Goal: Task Accomplishment & Management: Complete application form

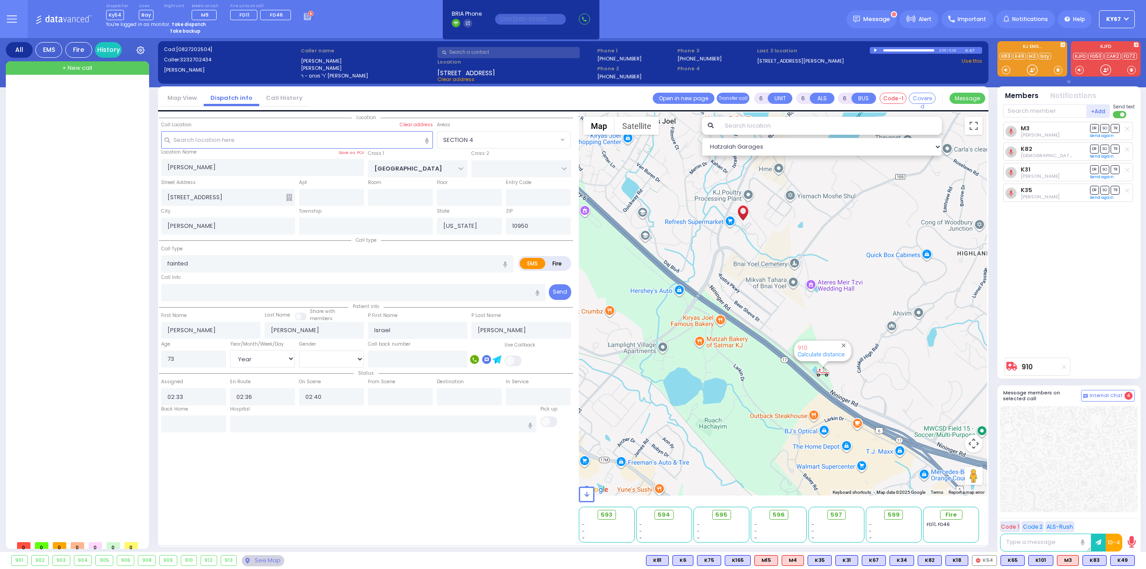
select select "SECTION 4"
select select "Year"
select select "[DEMOGRAPHIC_DATA]"
click at [183, 25] on strong "Take dispatch" at bounding box center [188, 24] width 34 height 7
select select "9"
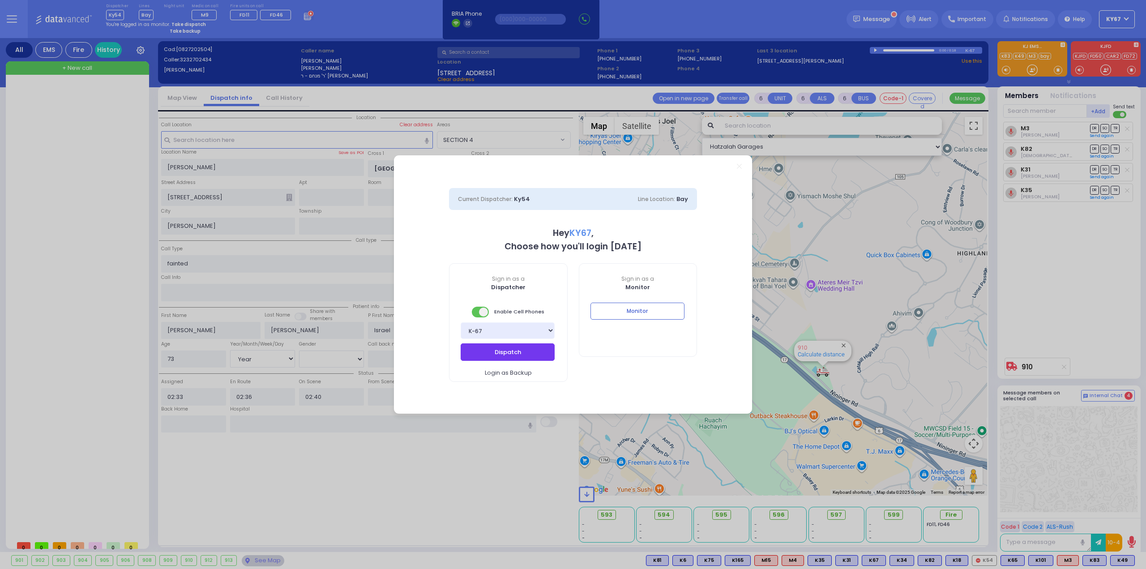
click at [501, 357] on button "Dispatch" at bounding box center [507, 351] width 94 height 17
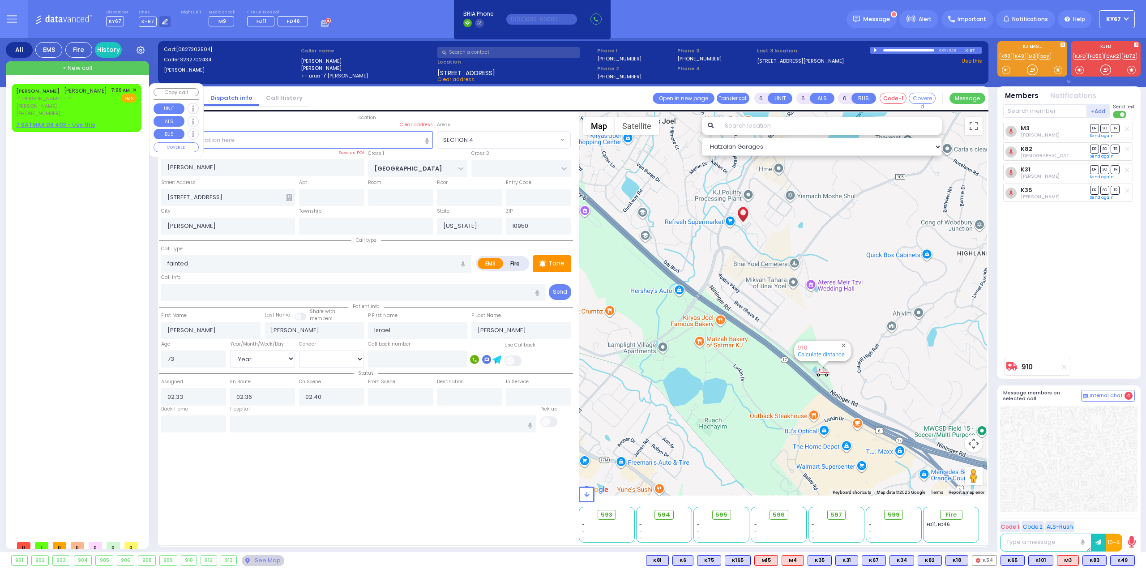
click at [50, 121] on u "7 SATMAR DR 403 - Use this" at bounding box center [55, 125] width 79 height 8
type input "2"
type input "1"
select select
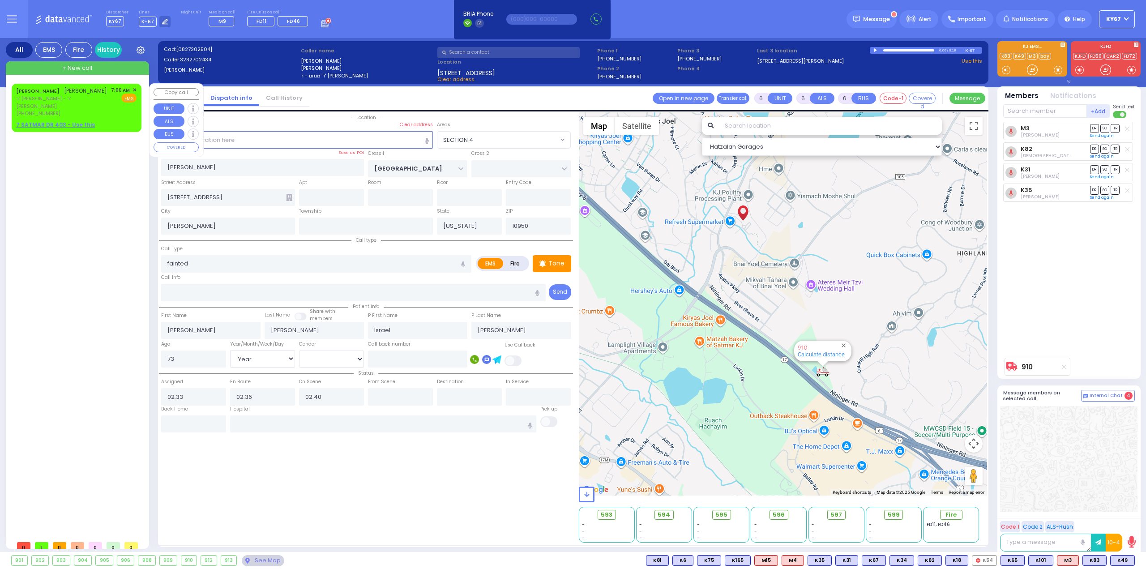
radio input "true"
type input "[PERSON_NAME]"
select select
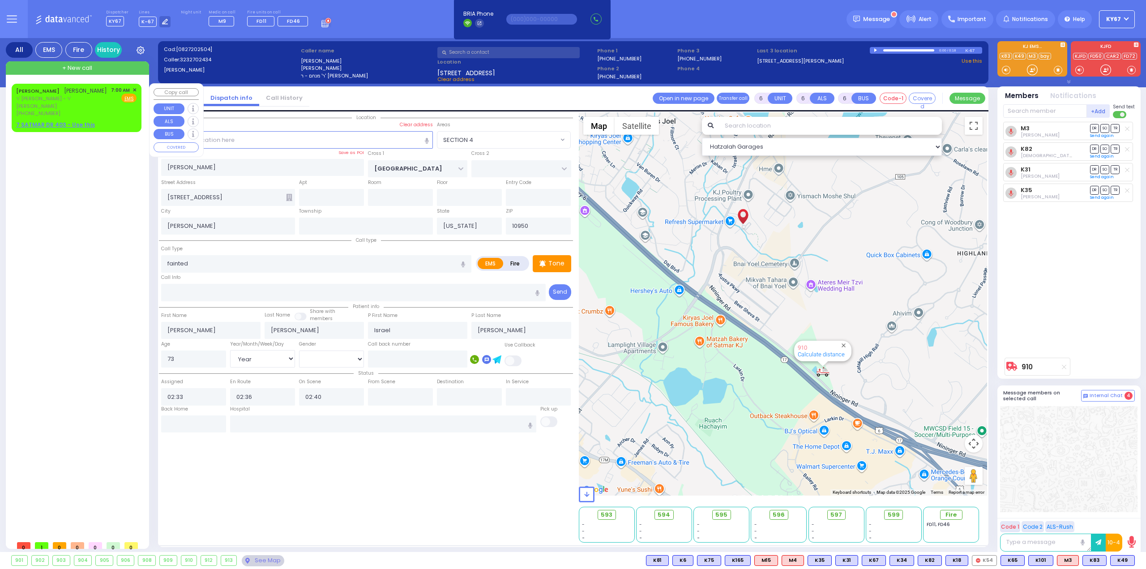
type input "07:00"
select select "Hatzalah Garages"
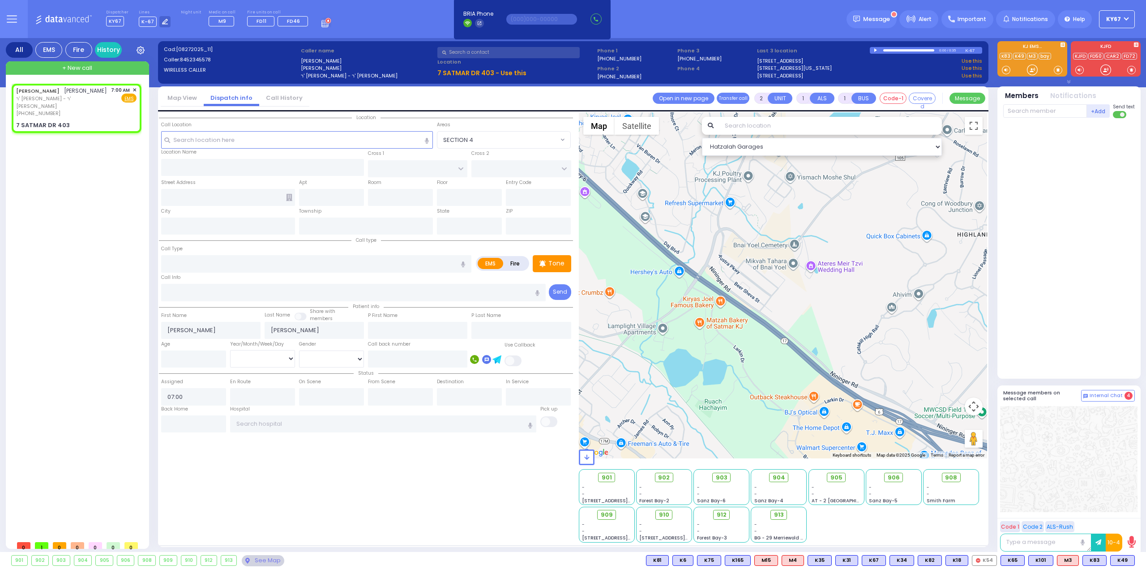
select select
radio input "true"
select select
select select "Hatzalah Garages"
type input "SIGET COURT"
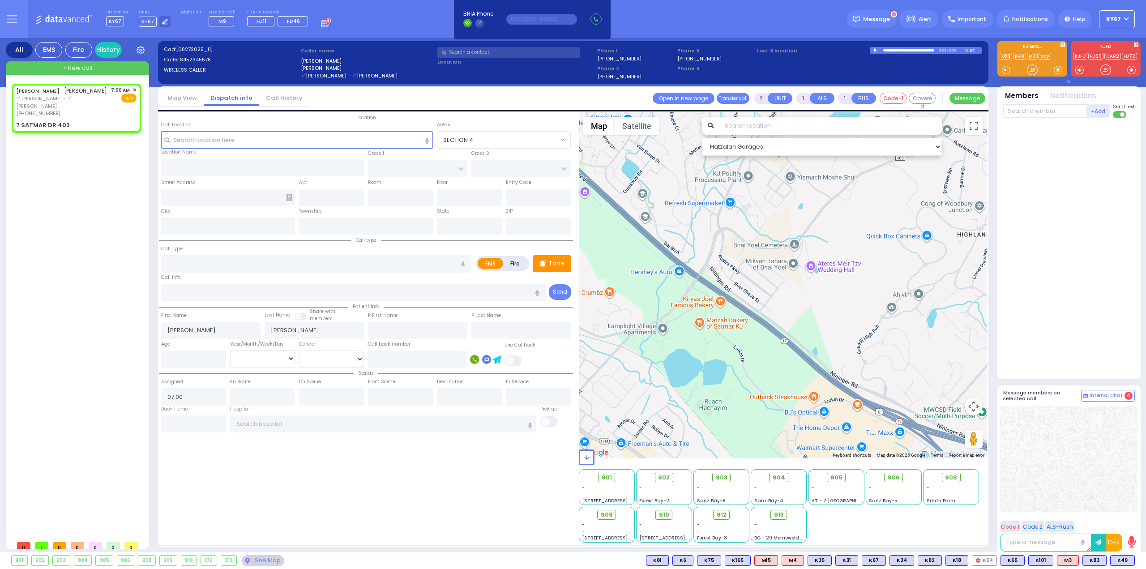
type input "ACRES RD"
type input "7 SATMAR DR"
type input "403"
type input "[PERSON_NAME]"
type input "[US_STATE]"
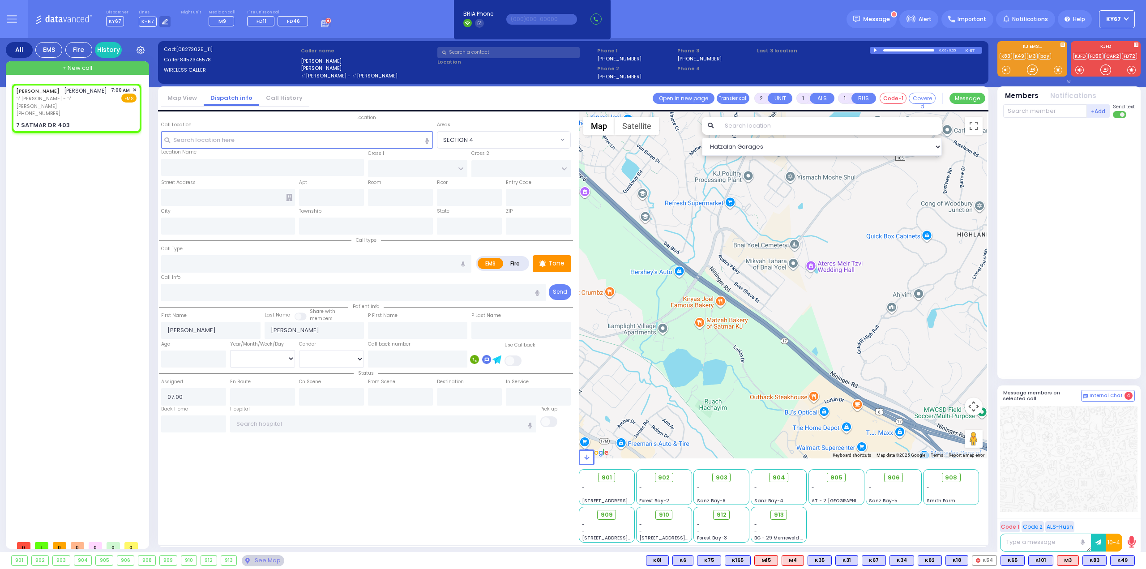
type input "10950"
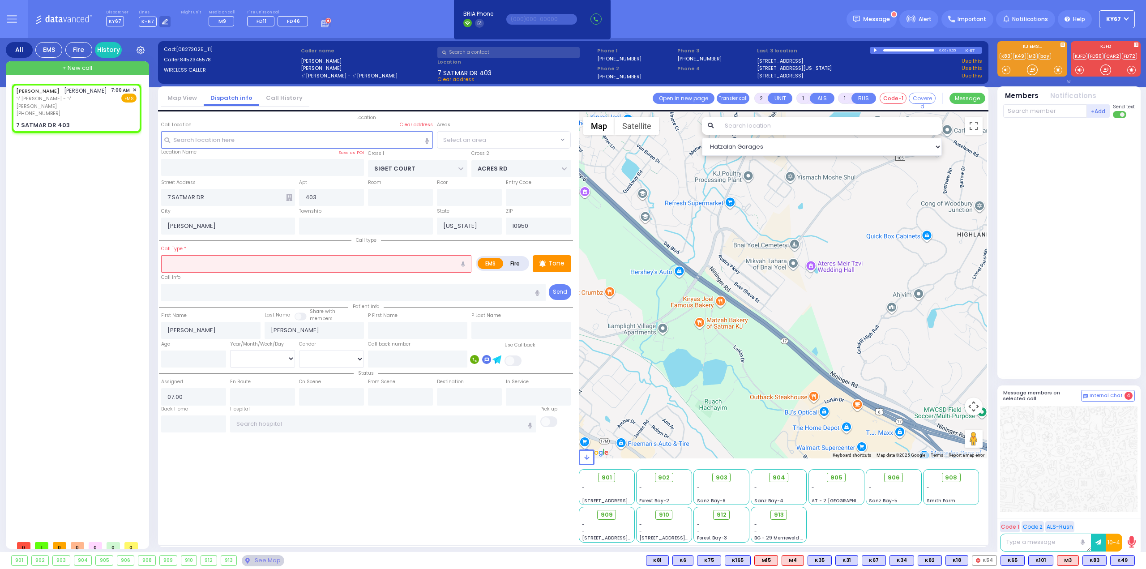
select select "SECTION 3"
click at [205, 264] on input "text" at bounding box center [316, 263] width 310 height 17
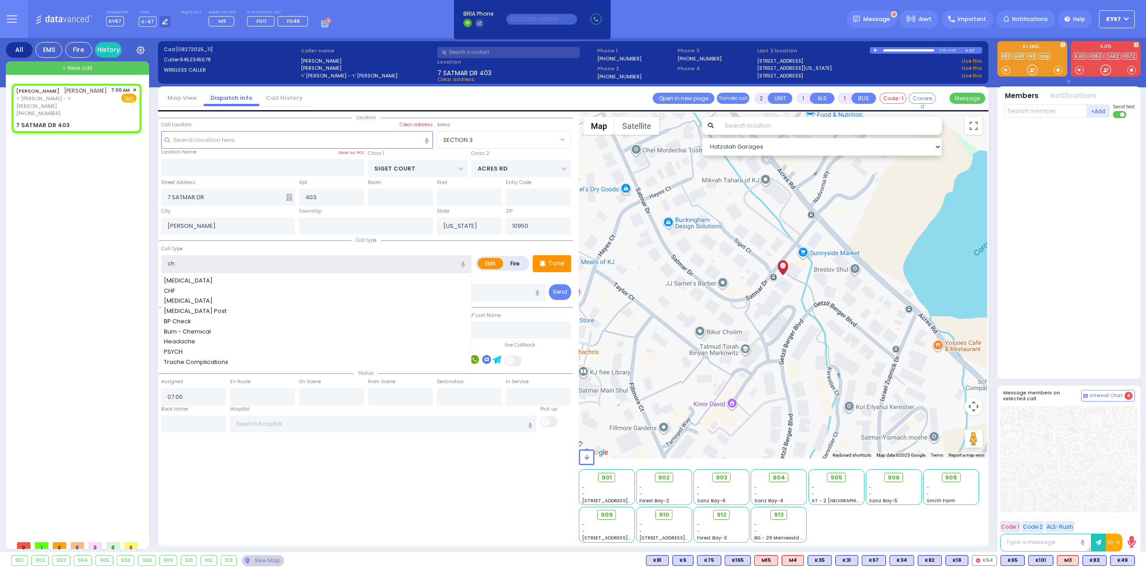
type input "[MEDICAL_DATA]"
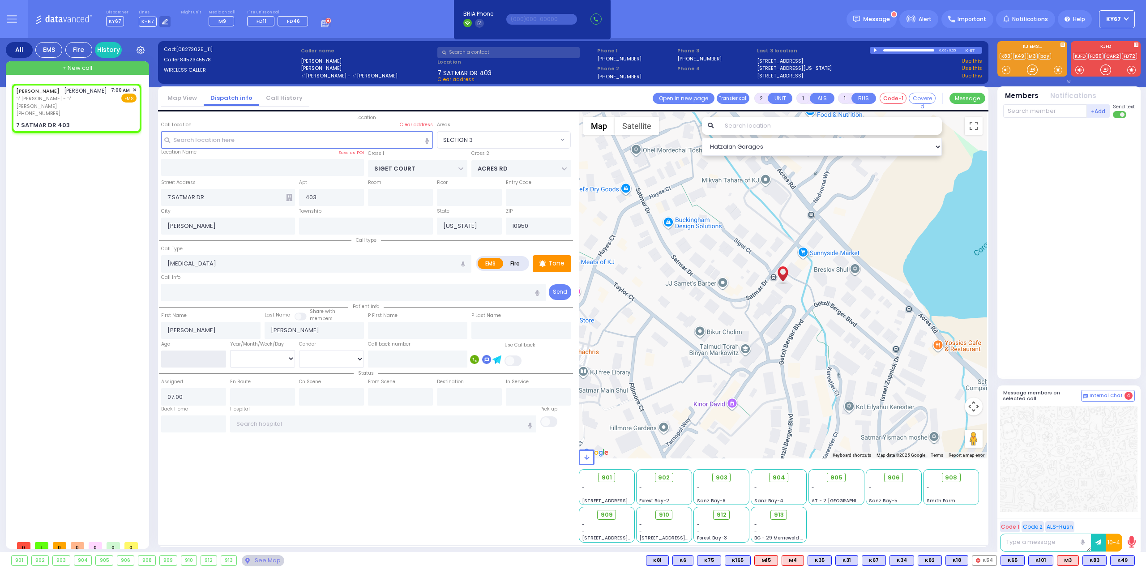
click at [172, 359] on input "number" at bounding box center [193, 358] width 65 height 17
select select
radio input "true"
type input "1"
select select
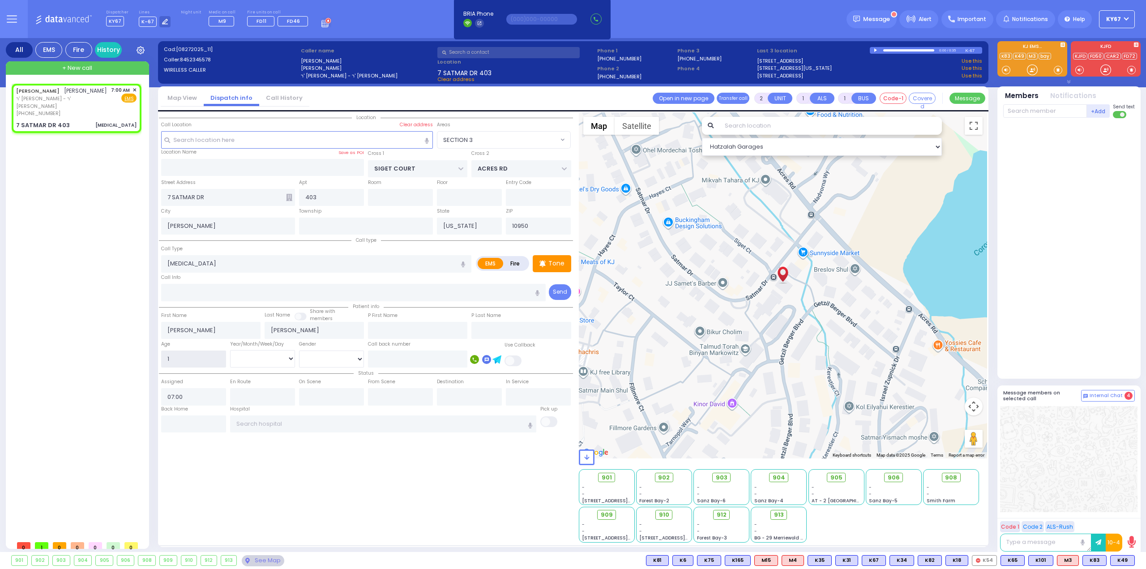
select select "Hatzalah Garages"
type input "14"
select select "SECTION 3"
type input "14"
click at [274, 358] on select "Year Month Week Day" at bounding box center [262, 358] width 65 height 17
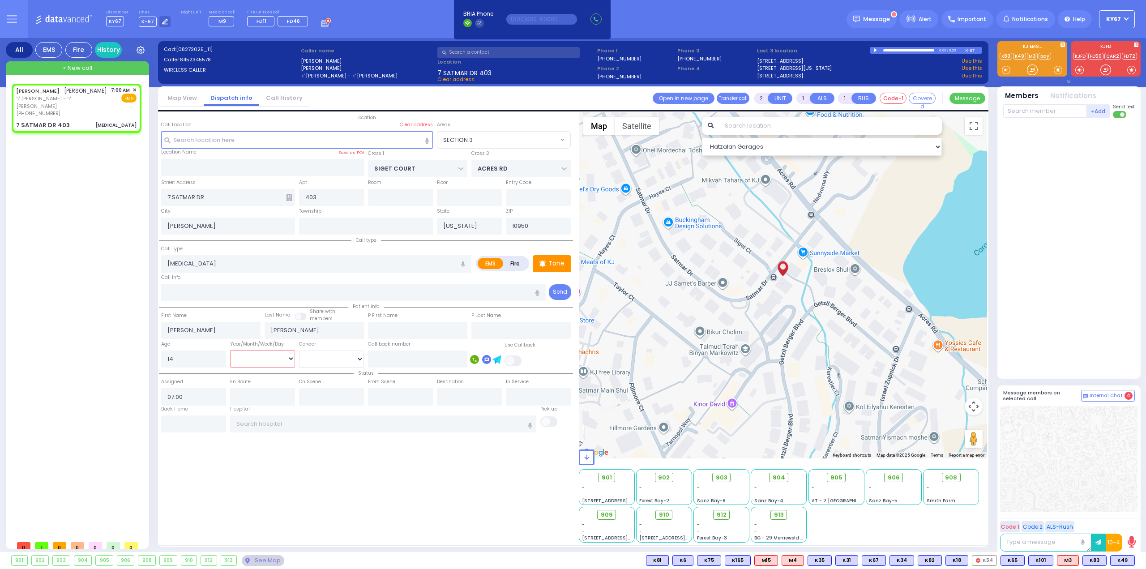
select select
radio input "true"
select select
select select "Hatzalah Garages"
select select "Year"
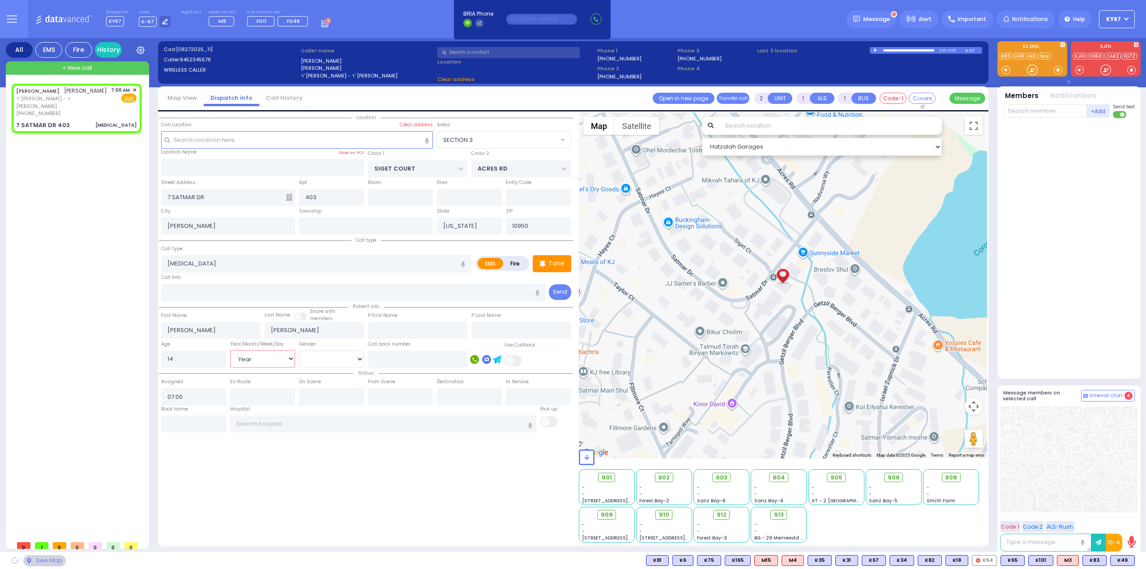
click at [230, 350] on select "Year Month Week Day" at bounding box center [262, 358] width 65 height 17
click at [331, 363] on select "[DEMOGRAPHIC_DATA] [DEMOGRAPHIC_DATA]" at bounding box center [331, 358] width 65 height 17
select select "SECTION 3"
select select
radio input "true"
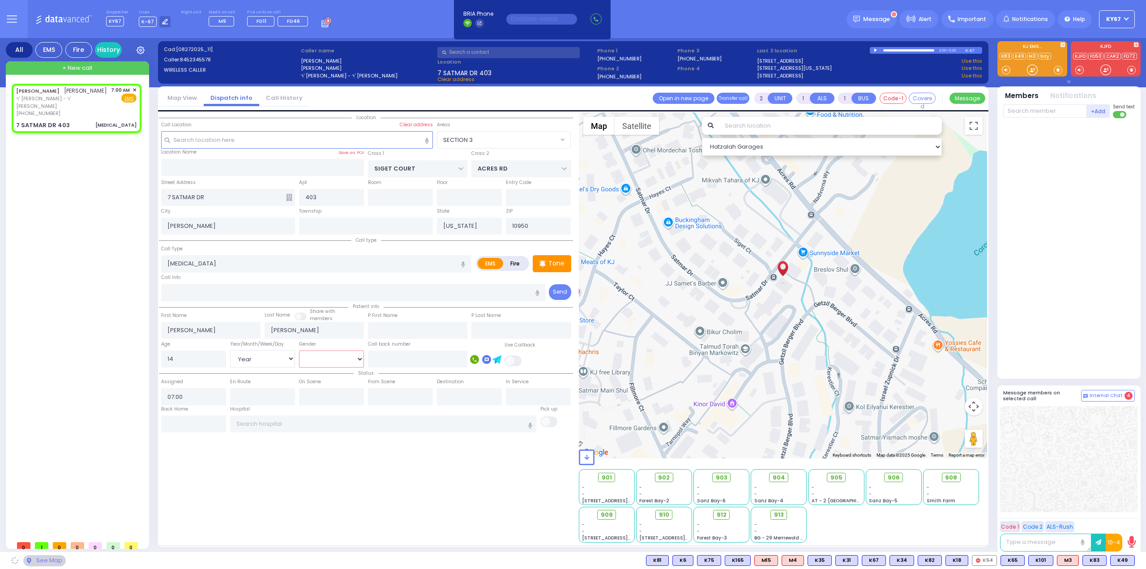
select select "Year"
select select "Hatzalah Garages"
select select "SECTION 3"
select select "[DEMOGRAPHIC_DATA]"
click at [299, 350] on select "[DEMOGRAPHIC_DATA] [DEMOGRAPHIC_DATA]" at bounding box center [331, 358] width 65 height 17
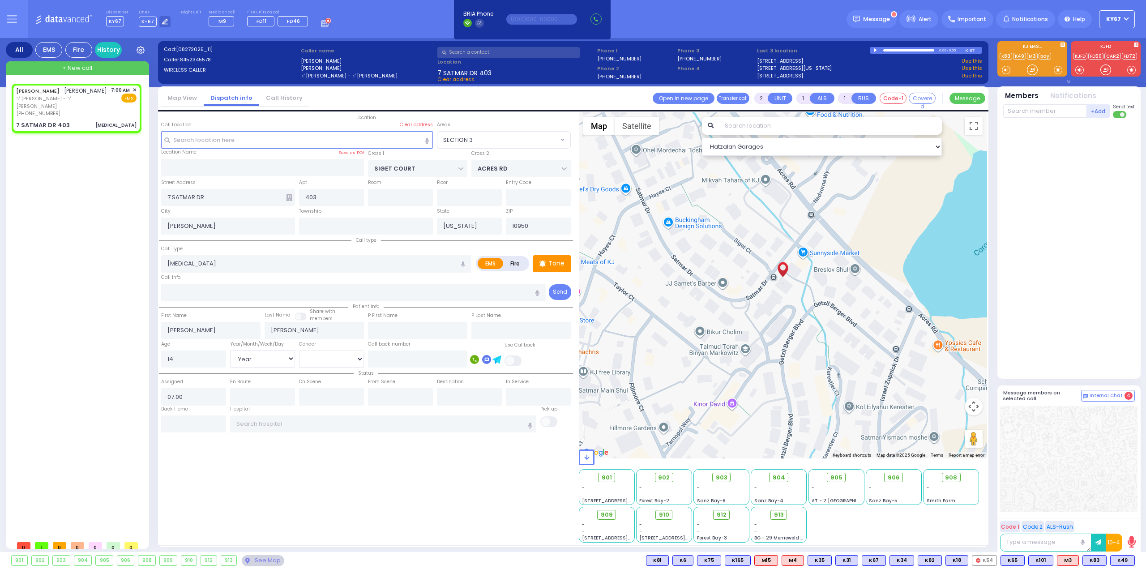
drag, startPoint x: 344, startPoint y: 456, endPoint x: 436, endPoint y: 413, distance: 101.5
click at [345, 455] on div "Location" at bounding box center [366, 327] width 414 height 430
select select
radio input "true"
select select "Year"
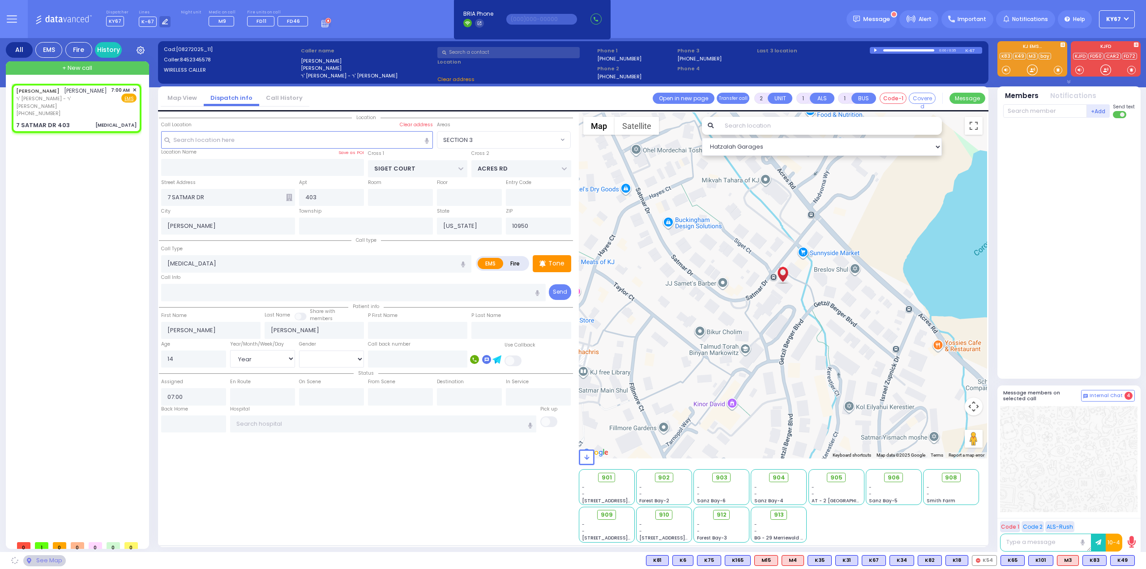
select select "[DEMOGRAPHIC_DATA]"
select select "Hatzalah Garages"
select select "SECTION 3"
click at [568, 267] on div "Tone" at bounding box center [551, 263] width 38 height 17
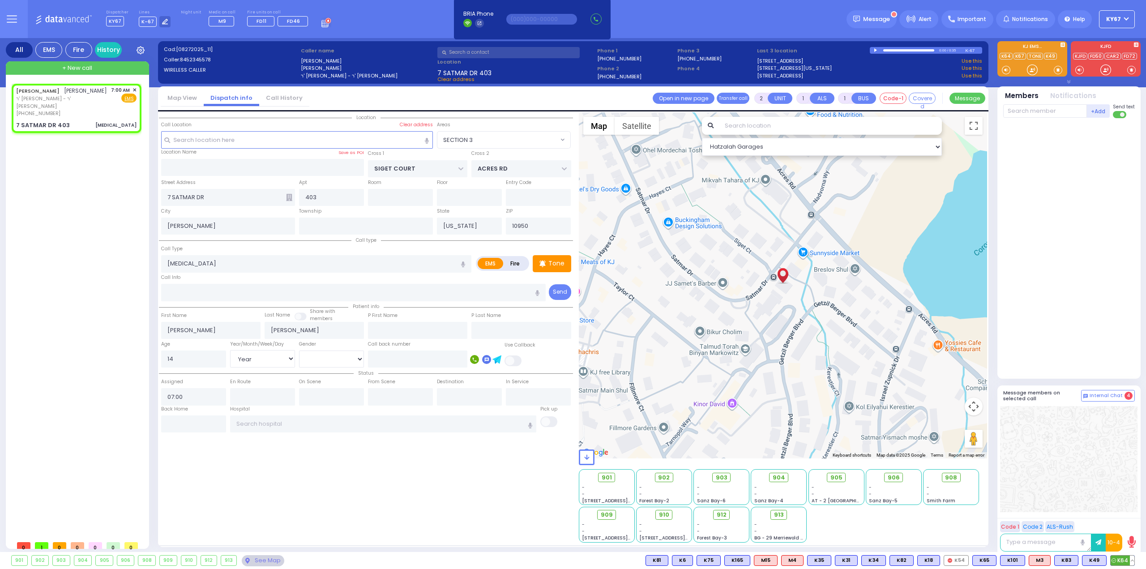
click at [1121, 558] on span "K64" at bounding box center [1122, 560] width 24 height 10
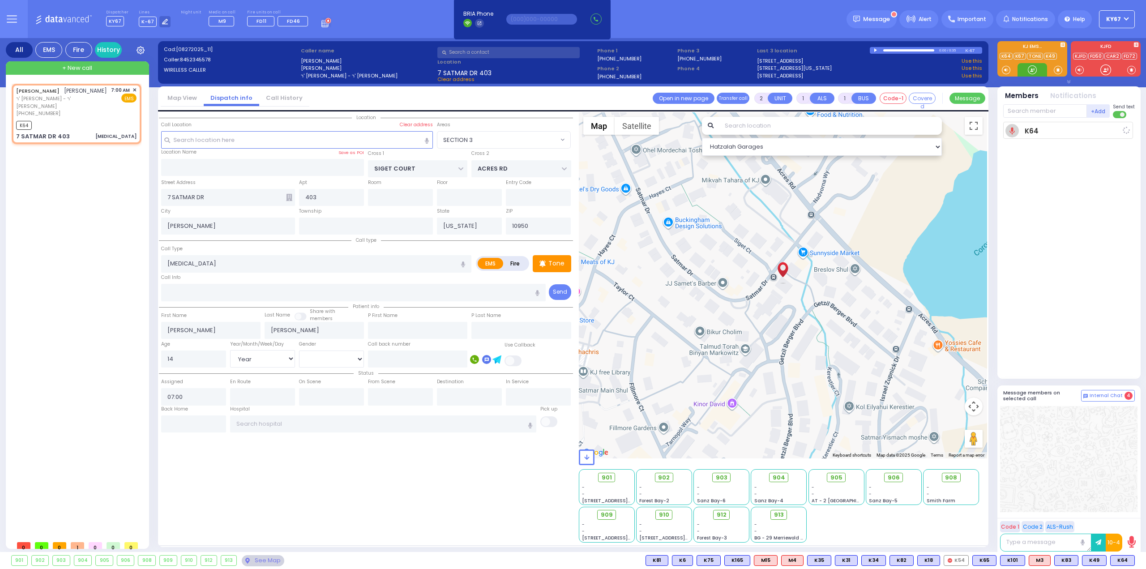
select select
radio input "true"
select select "Year"
select select "[DEMOGRAPHIC_DATA]"
type input "07:02"
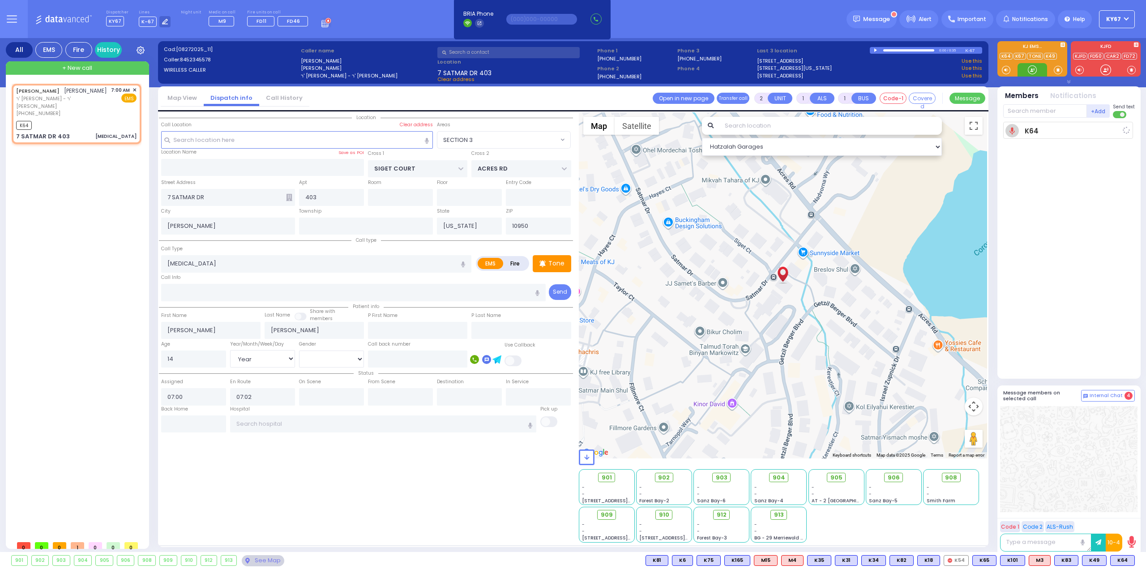
select select "Hatzalah Garages"
select select "SECTION 3"
click at [1123, 559] on span "M9" at bounding box center [1123, 560] width 21 height 10
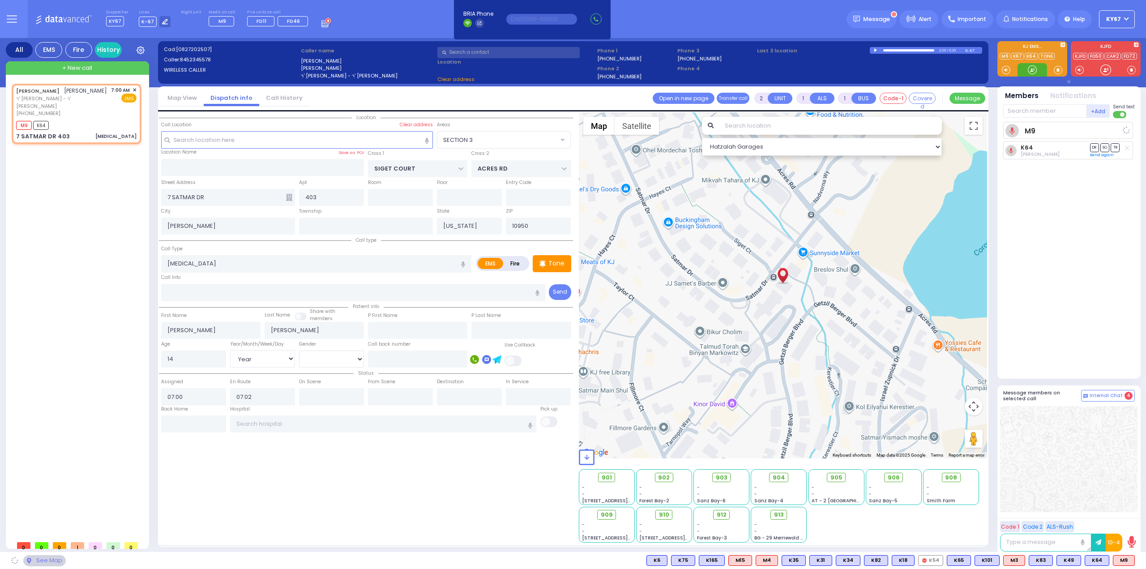
select select
radio input "true"
select select "Year"
select select "[DEMOGRAPHIC_DATA]"
select select "Hatzalah Garages"
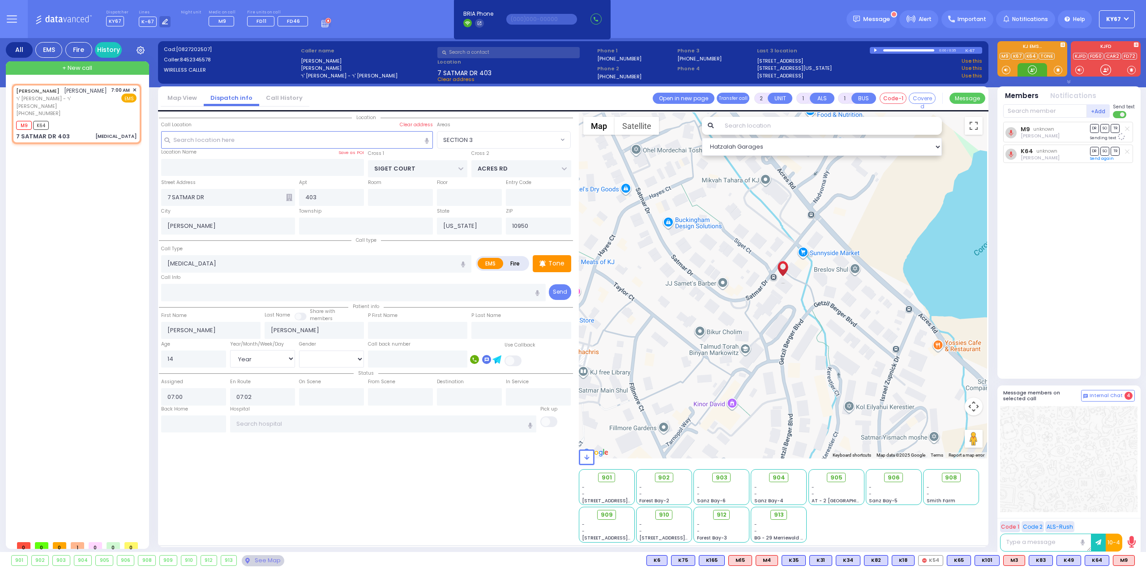
select select "SECTION 3"
click at [1124, 562] on span "K54" at bounding box center [1122, 560] width 24 height 10
select select
radio input "true"
select select "Year"
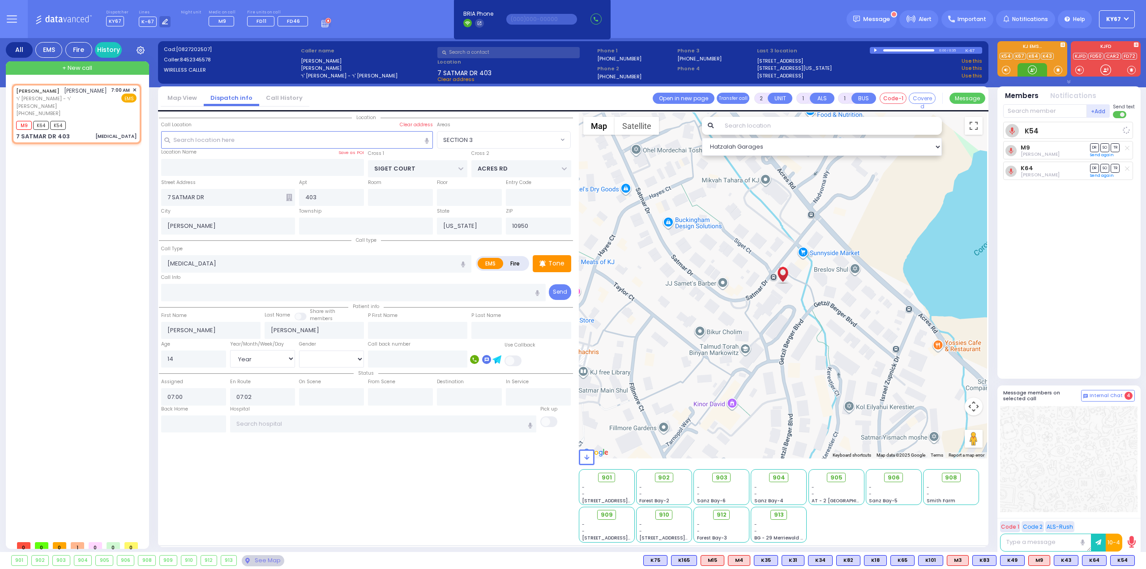
select select "[DEMOGRAPHIC_DATA]"
select select "Hatzalah Garages"
select select "SECTION 3"
type input "6"
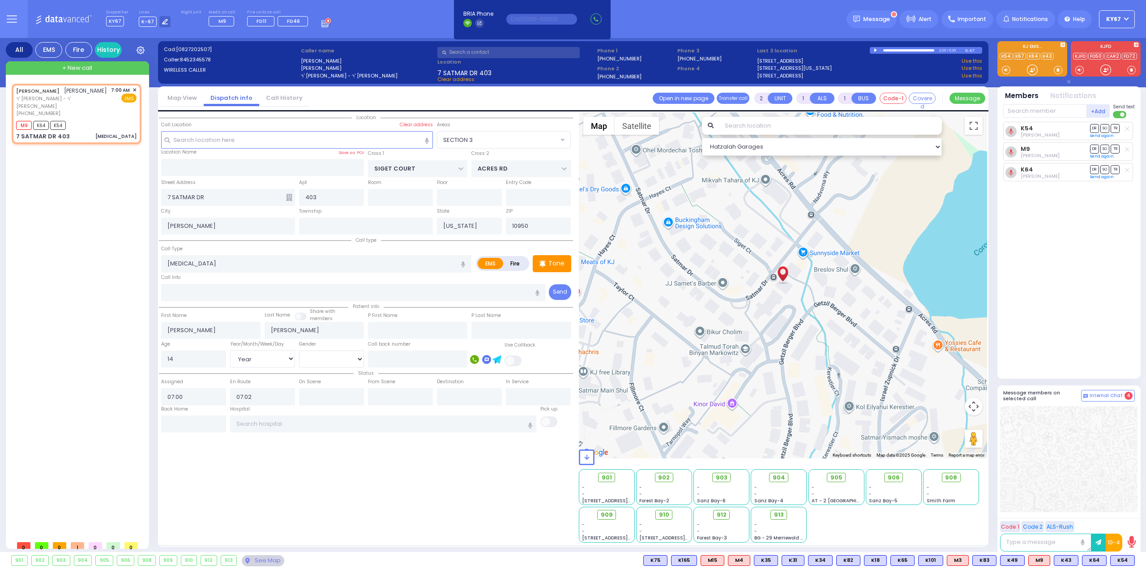
type input "6"
select select
radio input "true"
type input "Unknown"
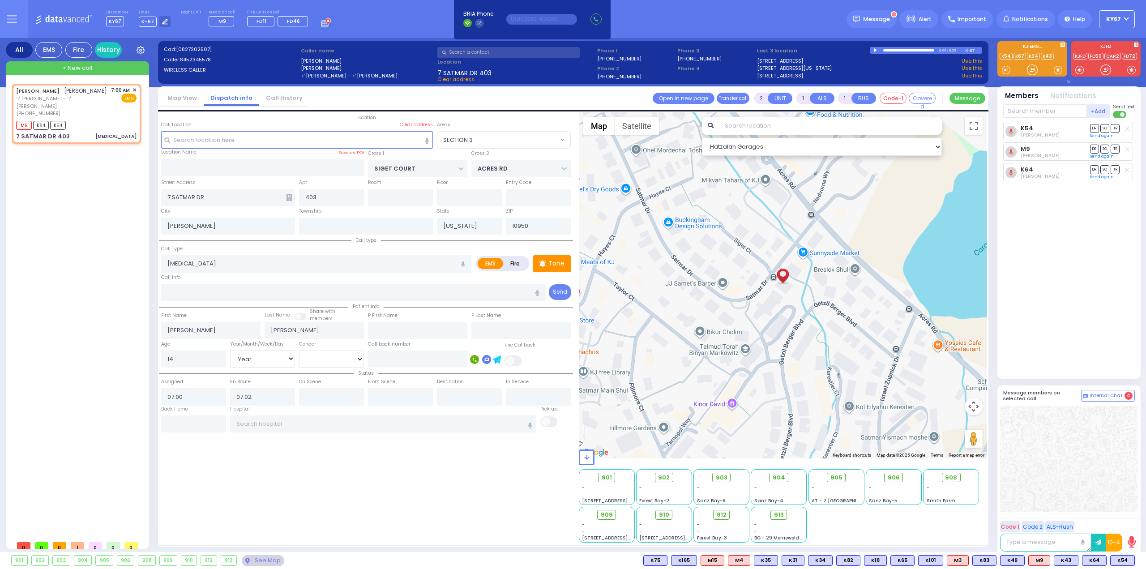
select select "Year"
select select "[DEMOGRAPHIC_DATA]"
select select "Hatzalah Garages"
select select "SECTION 3"
select select
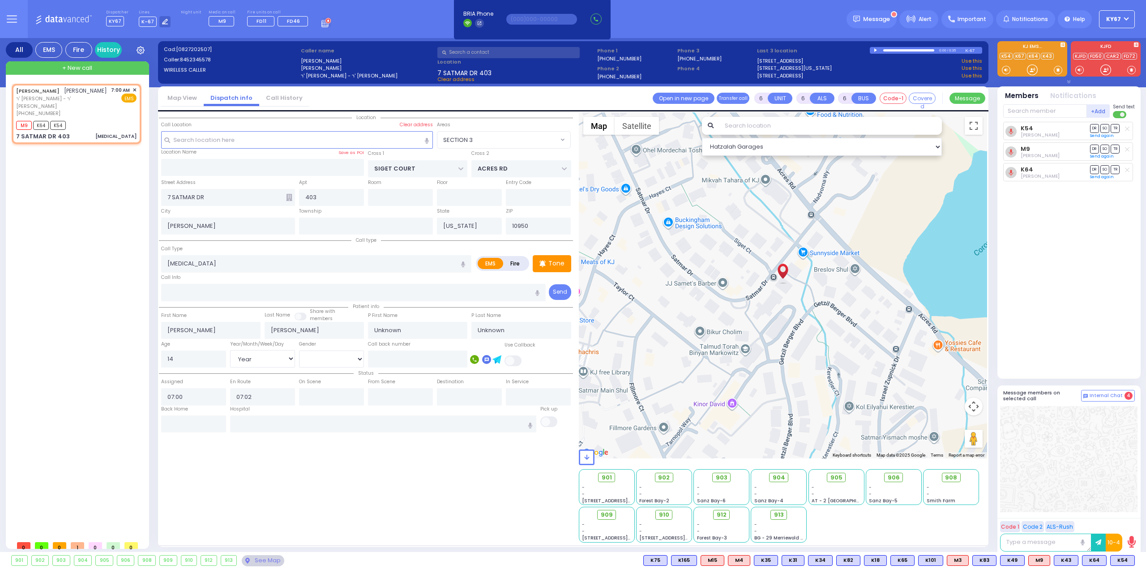
radio input "true"
type input "Shulom"
type input "Krausz"
type input "13"
select select "Year"
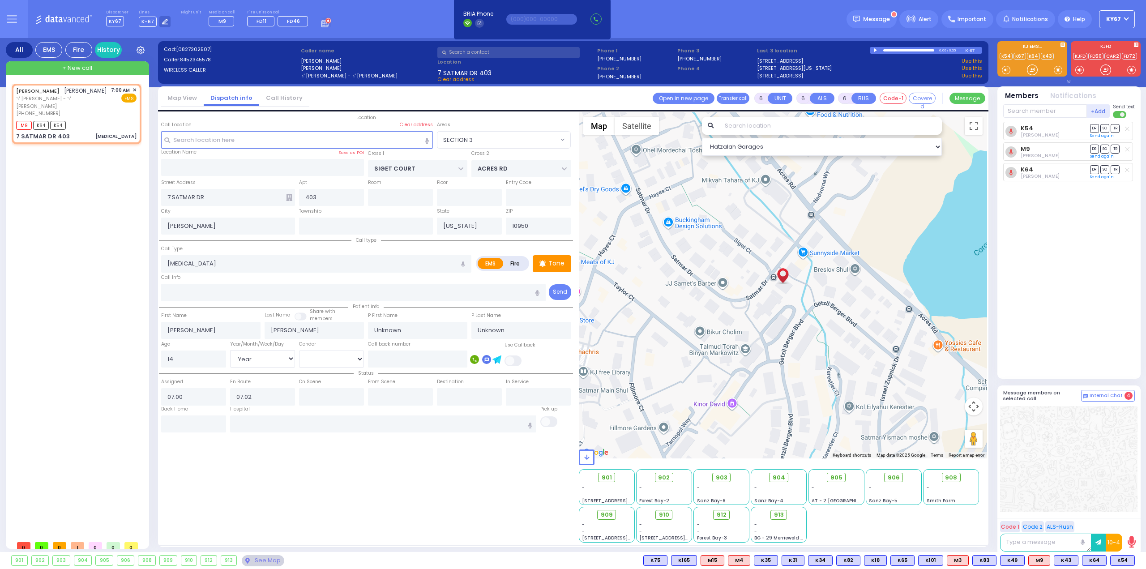
select select "[DEMOGRAPHIC_DATA]"
select select "Hatzalah Garages"
select select "SECTION 3"
click at [720, 478] on span "903" at bounding box center [725, 477] width 12 height 9
select select
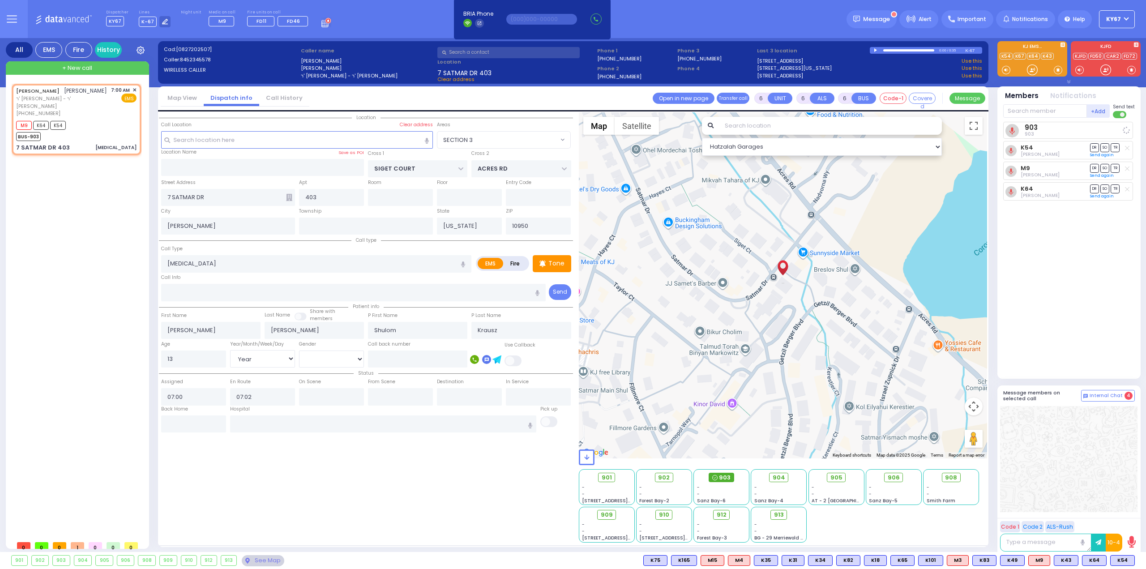
radio input "true"
select select "Year"
select select "[DEMOGRAPHIC_DATA]"
select select "Hatzalah Garages"
select select "SECTION 3"
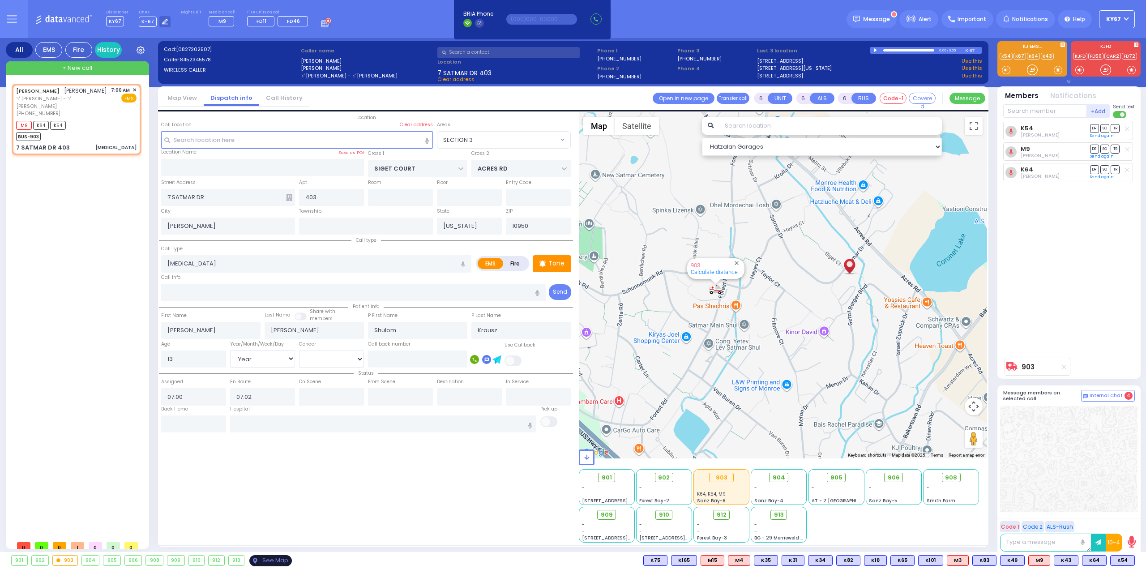
click at [271, 559] on div "See Map" at bounding box center [270, 560] width 42 height 11
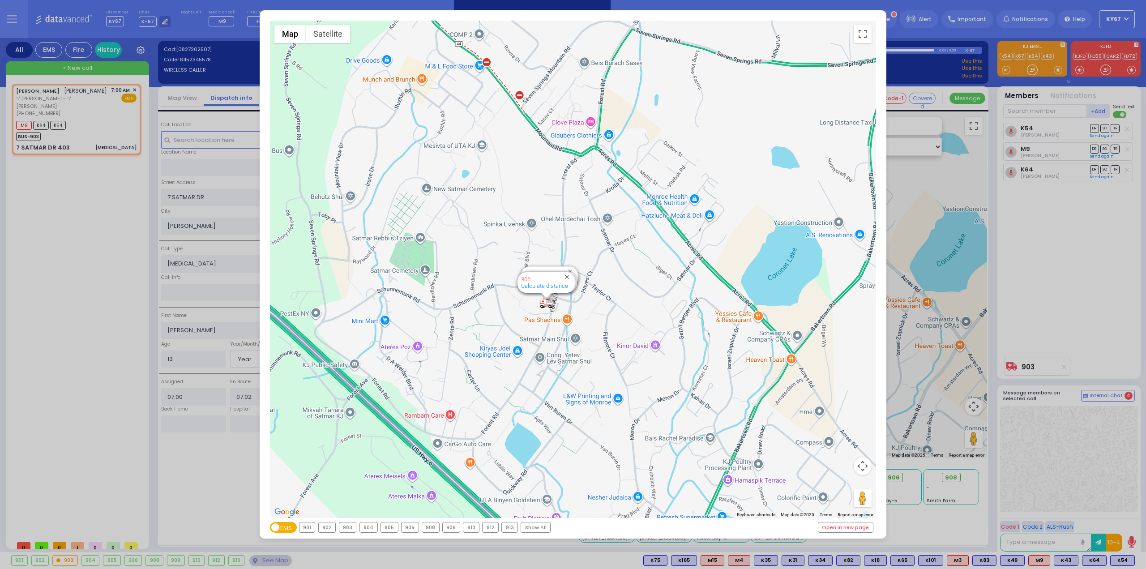
click at [1077, 289] on div "← Move left → Move right ↑ Move up ↓ Move down + Zoom in - Zoom out Home Jump l…" at bounding box center [573, 284] width 1146 height 569
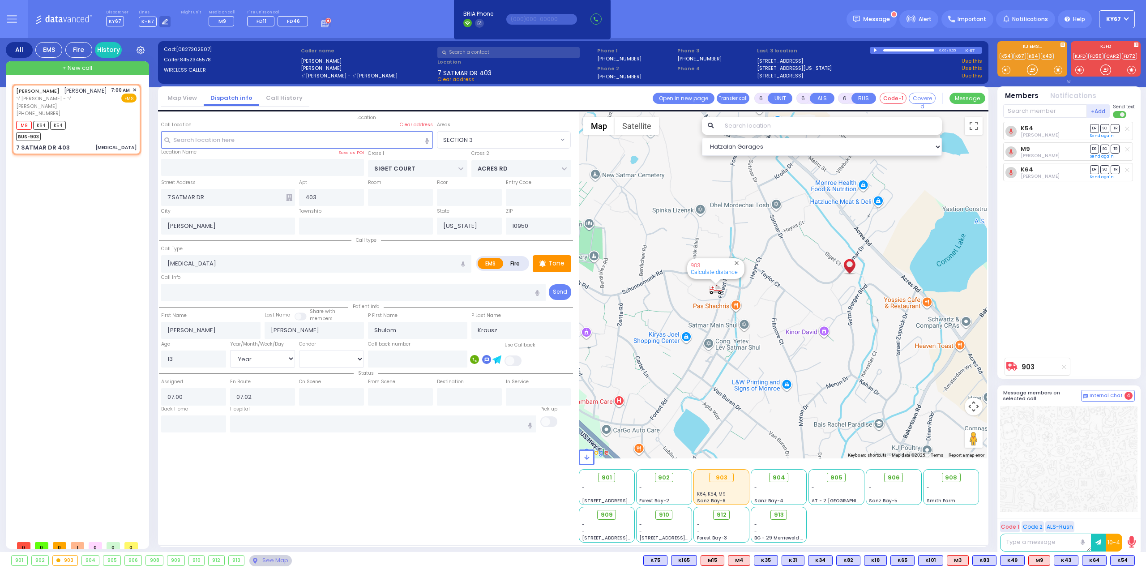
select select
radio input "true"
select select "Year"
select select "[DEMOGRAPHIC_DATA]"
select select "Hatzalah Garages"
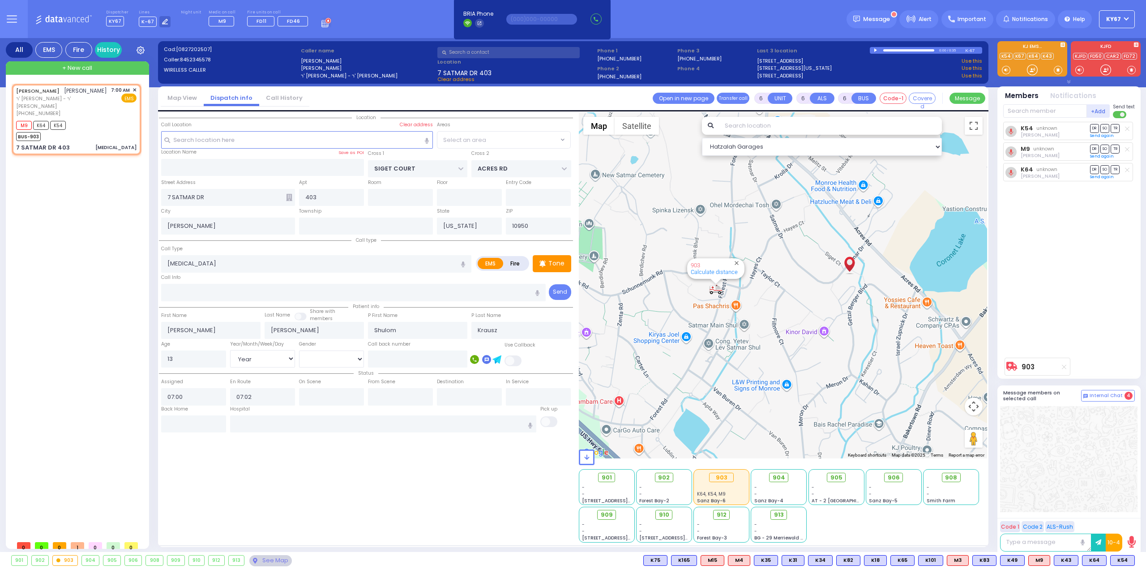
select select "SECTION 3"
select select
radio input "true"
select select "Year"
select select "[DEMOGRAPHIC_DATA]"
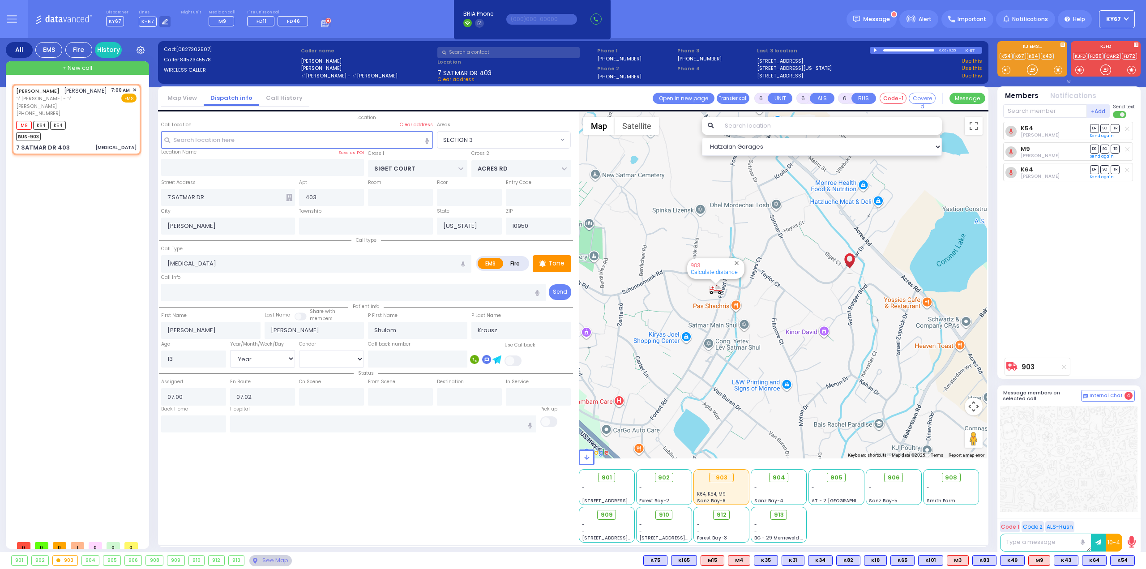
select select "Hatzalah Garages"
select select "SECTION 3"
select select
radio input "true"
select select "Year"
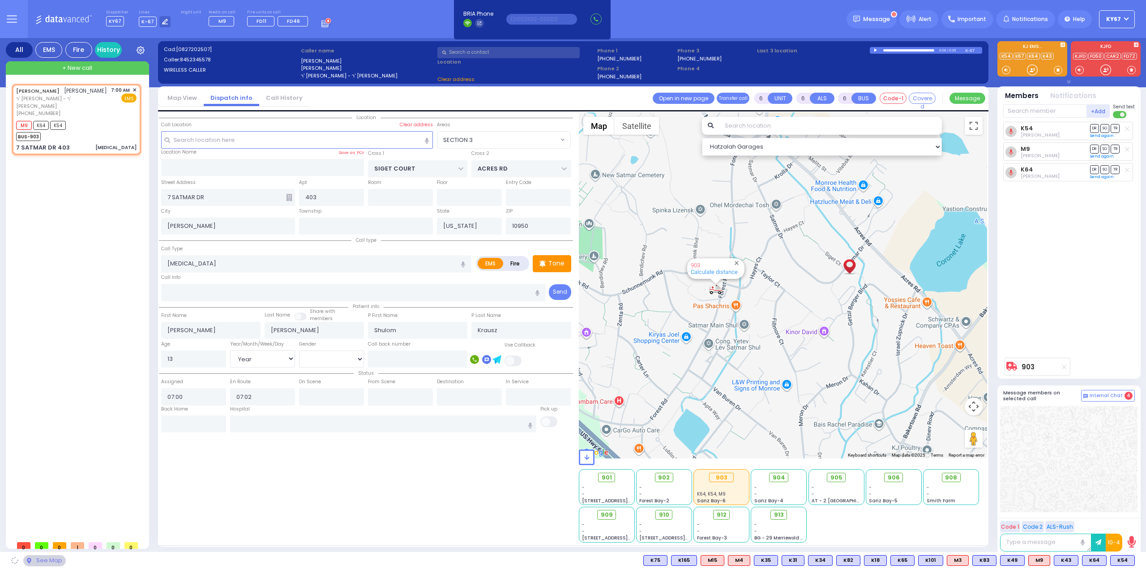
select select "[DEMOGRAPHIC_DATA]"
select select "Hatzalah Garages"
select select "SECTION 3"
select select
radio input "true"
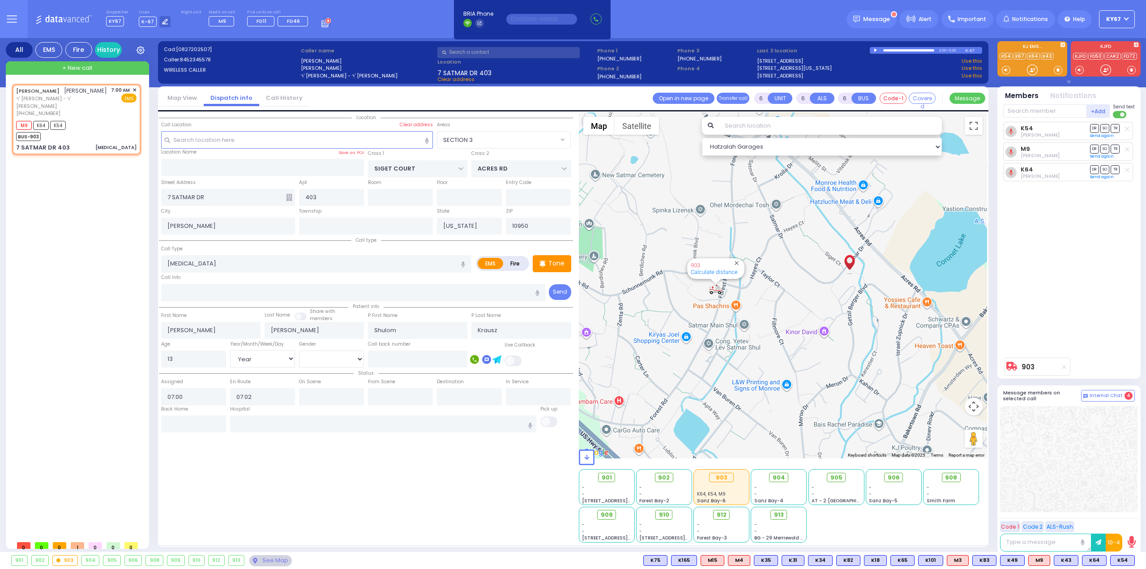
select select "Year"
select select "[DEMOGRAPHIC_DATA]"
select select "Hatzalah Garages"
select select "SECTION 3"
select select
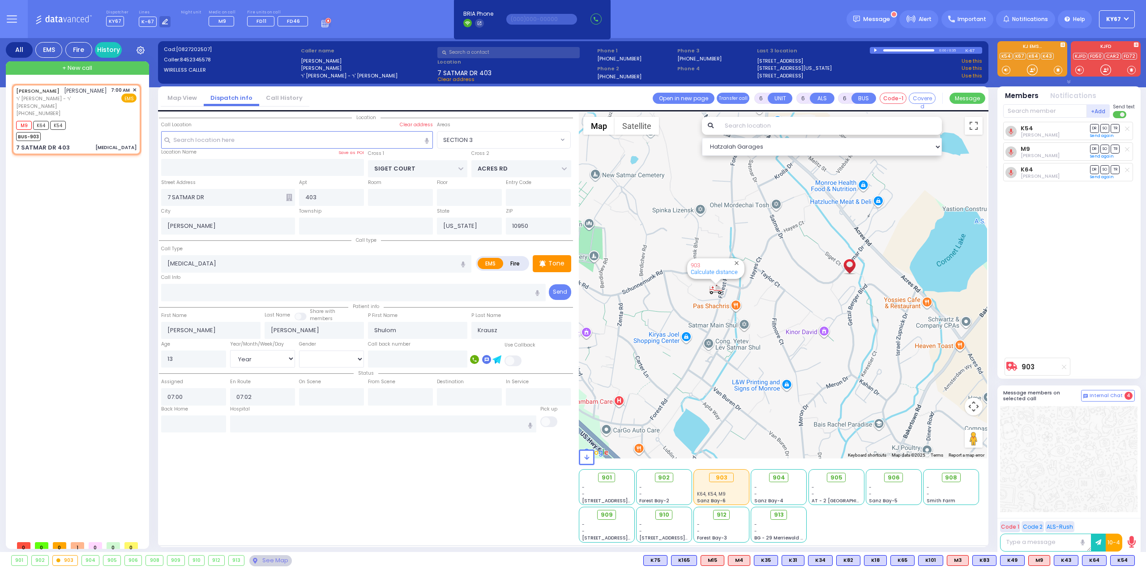
radio input "true"
select select "Year"
select select "[DEMOGRAPHIC_DATA]"
select select "Hatzalah Garages"
select select "SECTION 3"
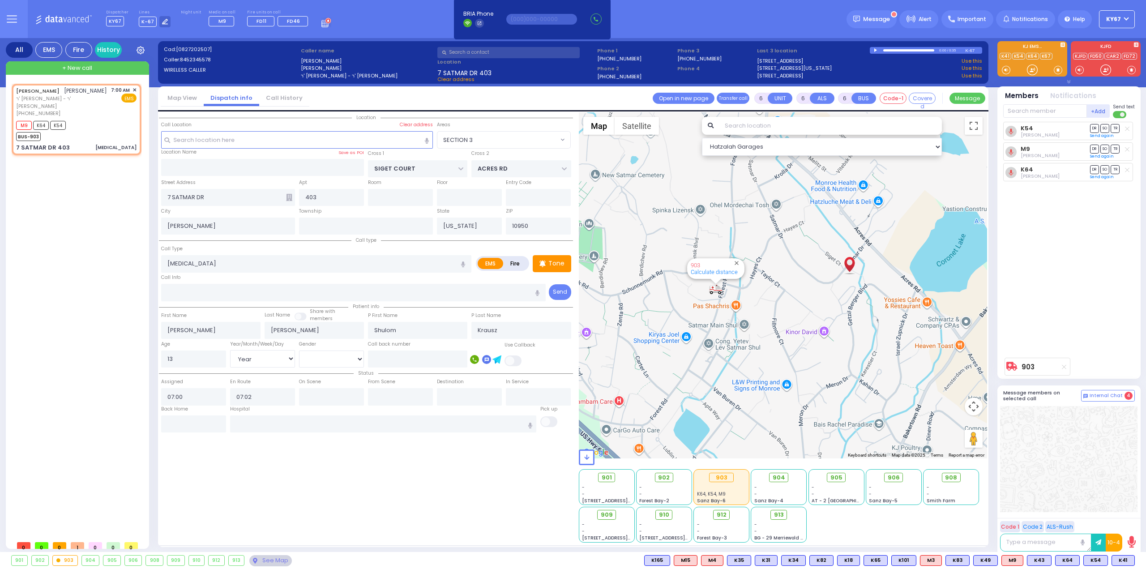
select select
radio input "true"
select select "Year"
select select "[DEMOGRAPHIC_DATA]"
select select "Hatzalah Garages"
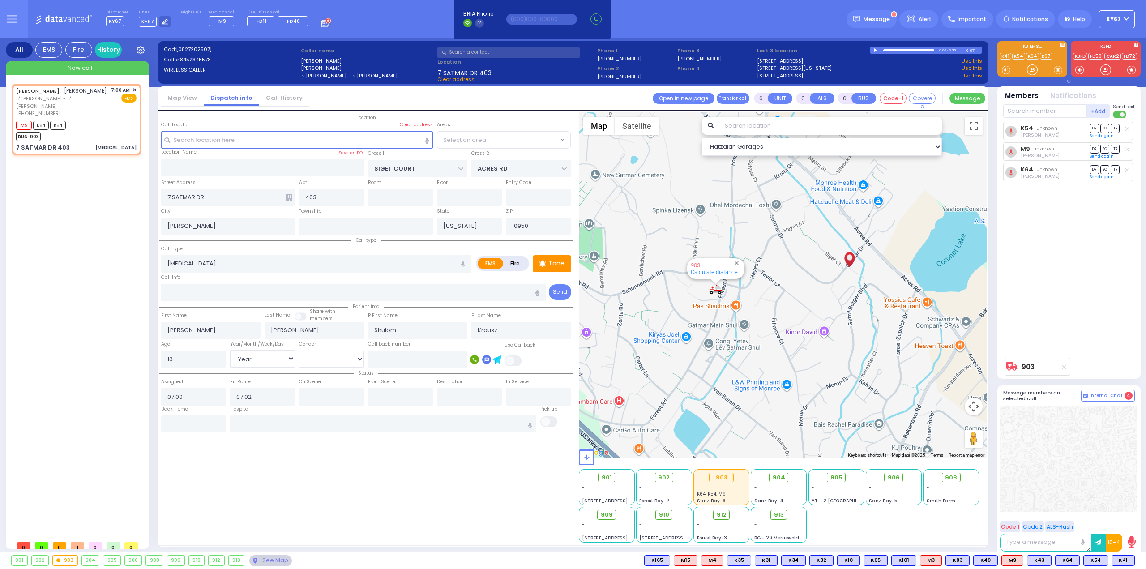
select select "SECTION 3"
select select
radio input "true"
select select "Year"
select select "[DEMOGRAPHIC_DATA]"
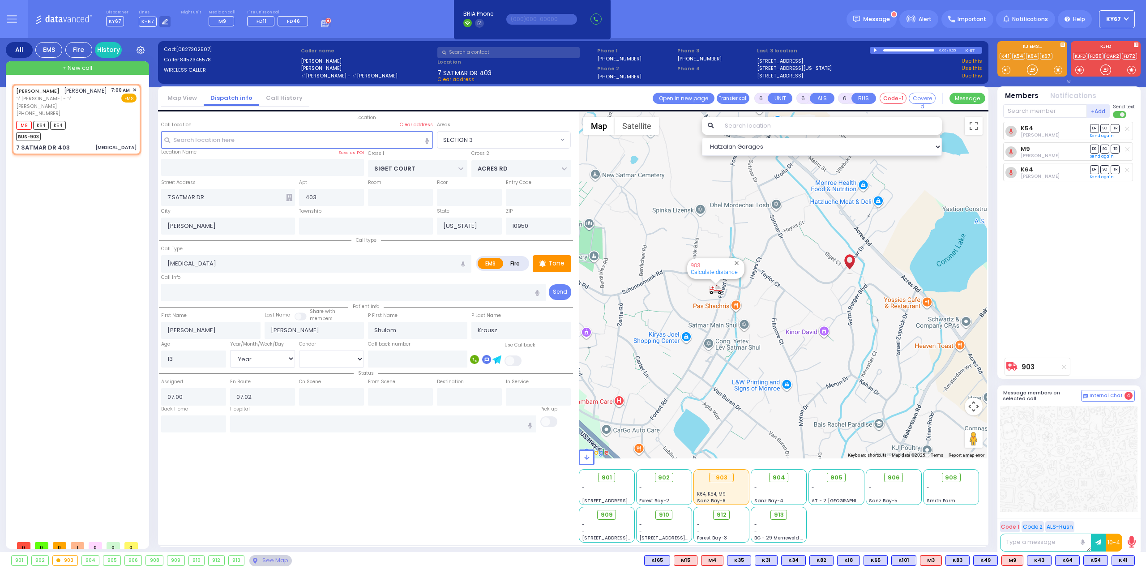
select select "Hatzalah Garages"
select select "SECTION 3"
